Goal: Task Accomplishment & Management: Manage account settings

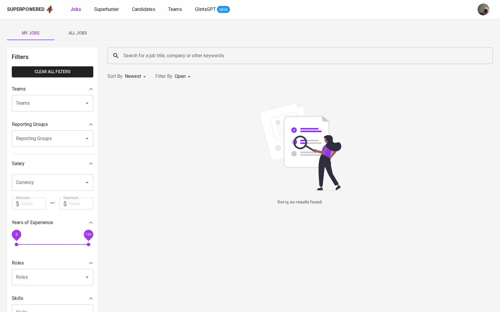
click at [75, 37] on button "All Jobs" at bounding box center [77, 33] width 47 height 14
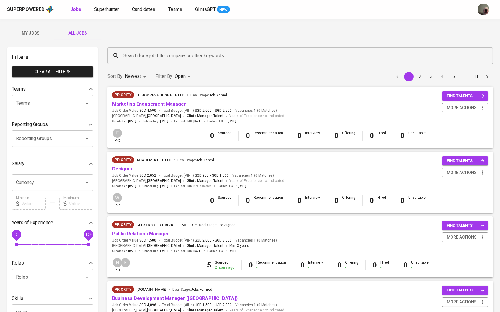
click at [150, 58] on input "Search for a job title, company or other keywords" at bounding box center [302, 55] width 360 height 11
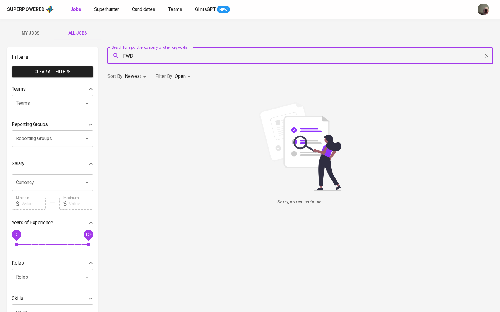
click at [168, 58] on input "FWD" at bounding box center [302, 55] width 360 height 11
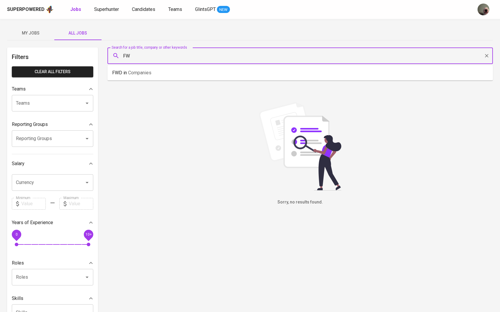
type input "F"
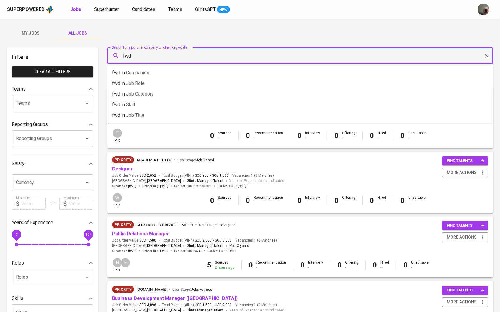
type input "fwd"
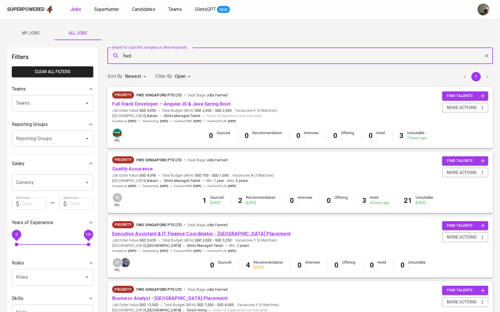
scroll to position [24, 0]
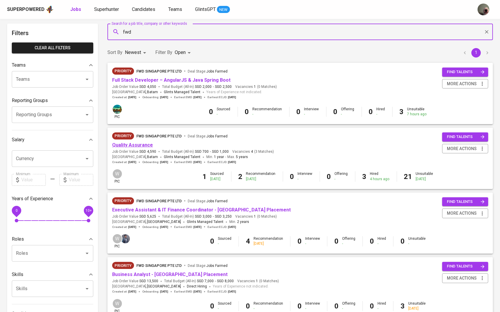
click at [137, 145] on link "Quality Assurance" at bounding box center [132, 145] width 41 height 6
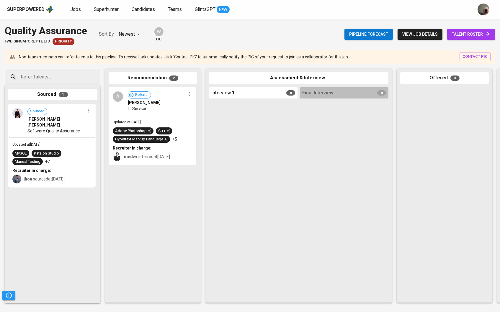
click at [471, 33] on span "talent roster" at bounding box center [471, 34] width 39 height 7
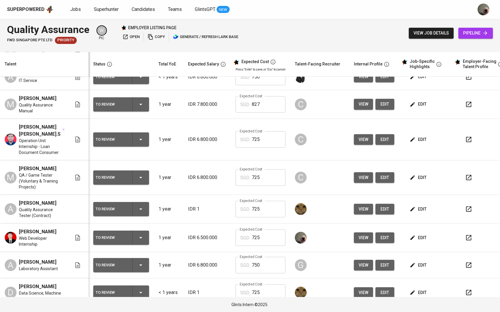
scroll to position [140, 0]
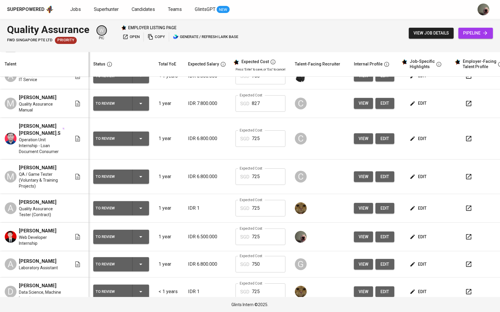
click at [415, 239] on icon "button" at bounding box center [413, 237] width 4 height 4
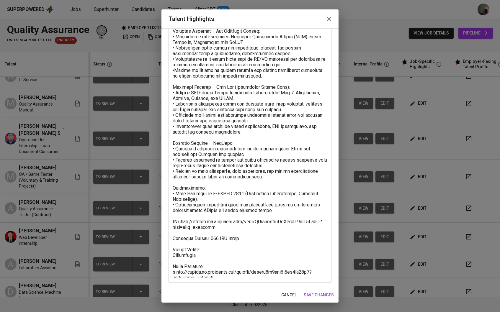
scroll to position [89, 0]
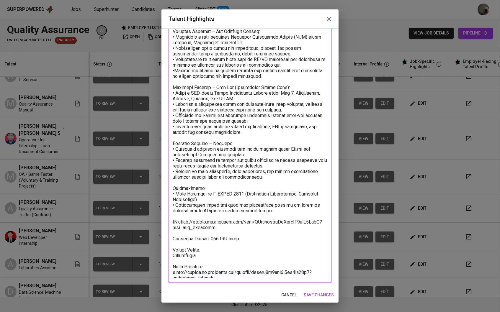
drag, startPoint x: 221, startPoint y: 275, endPoint x: 172, endPoint y: 270, distance: 50.2
click at [172, 270] on div "x Talent Highlights" at bounding box center [250, 128] width 163 height 311
paste textarea "f73564e87vqbs2bnb618"
drag, startPoint x: 218, startPoint y: 276, endPoint x: 172, endPoint y: 270, distance: 46.1
click at [173, 270] on textarea at bounding box center [250, 128] width 155 height 300
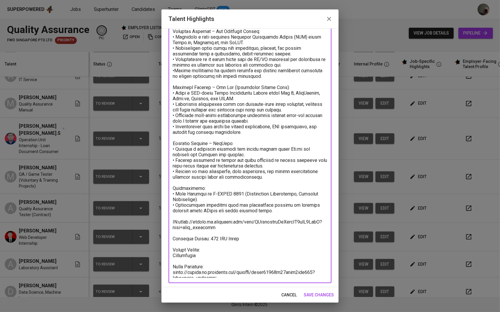
type textarea "L ipsumdolor Sitametcons Adipiscinge seddoeiu tempori ut laboree, dolorema, ali…"
click at [309, 293] on span "save changes" at bounding box center [319, 295] width 30 height 7
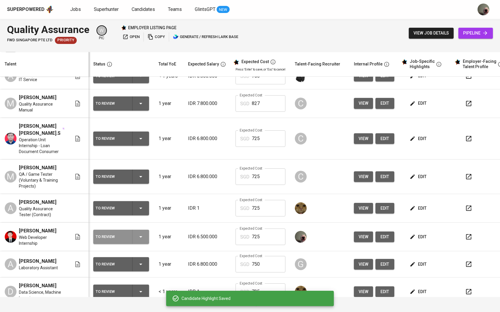
click at [141, 241] on icon "button" at bounding box center [140, 237] width 7 height 7
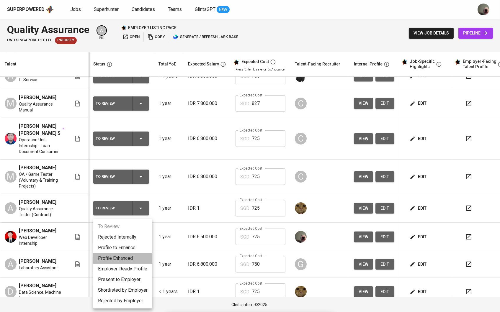
click at [132, 256] on li "Profile Enhanced" at bounding box center [122, 258] width 59 height 11
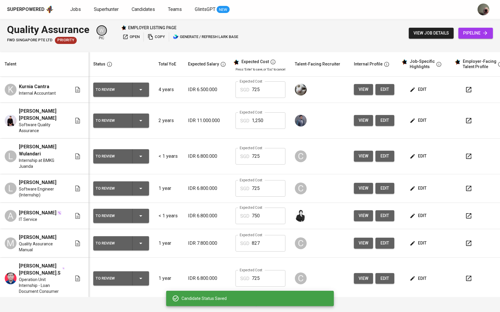
scroll to position [0, 0]
